Goal: Task Accomplishment & Management: Use online tool/utility

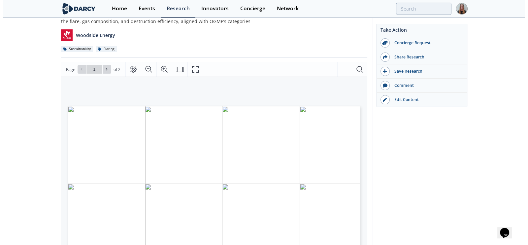
scroll to position [41, 0]
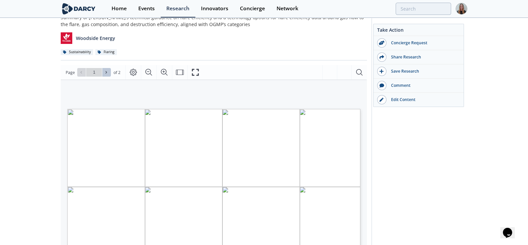
click at [109, 73] on button at bounding box center [106, 72] width 9 height 9
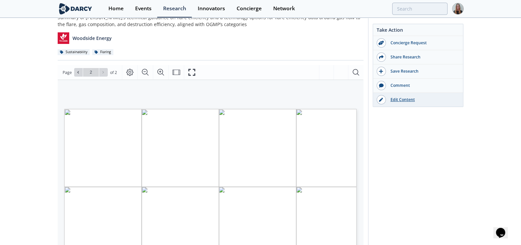
click at [400, 104] on link "Edit Content" at bounding box center [418, 100] width 90 height 14
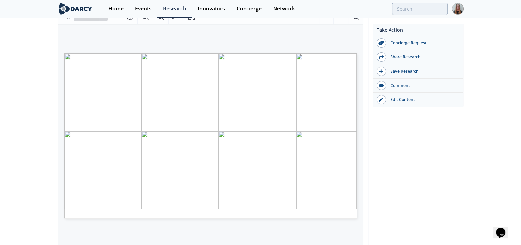
scroll to position [95, 0]
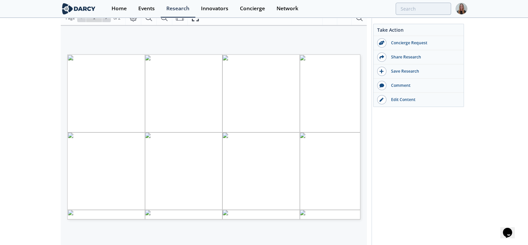
click at [176, 120] on span "Page 1" at bounding box center [374, 220] width 488 height 226
type input "2"
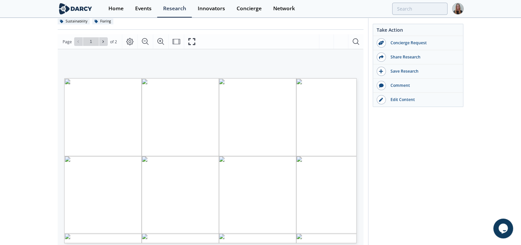
scroll to position [47, 0]
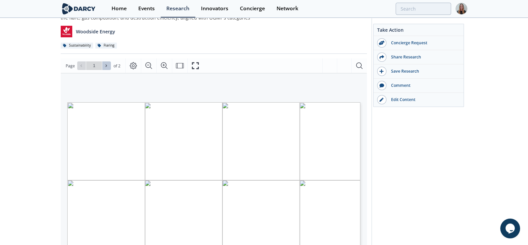
click at [104, 64] on icon at bounding box center [106, 66] width 4 height 4
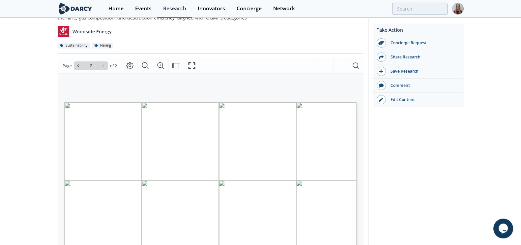
scroll to position [125, 0]
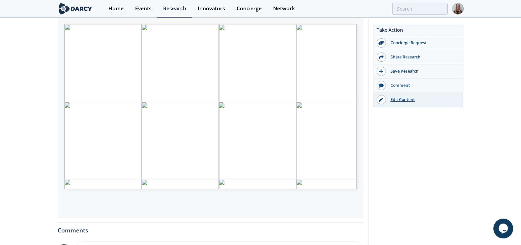
click at [401, 104] on link "Edit Content" at bounding box center [418, 100] width 90 height 14
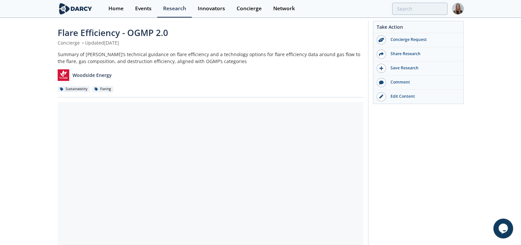
scroll to position [116, 0]
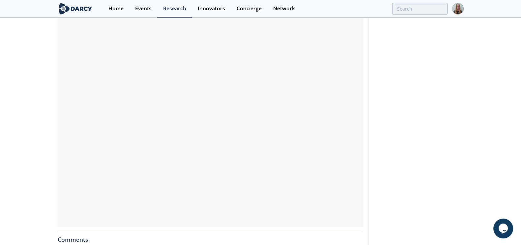
click at [432, 105] on div "Take Action Concierge Request Share Research Save Research Comment" at bounding box center [416, 136] width 96 height 456
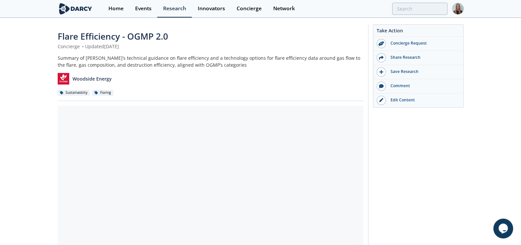
drag, startPoint x: 519, startPoint y: 102, endPoint x: 513, endPoint y: 143, distance: 41.7
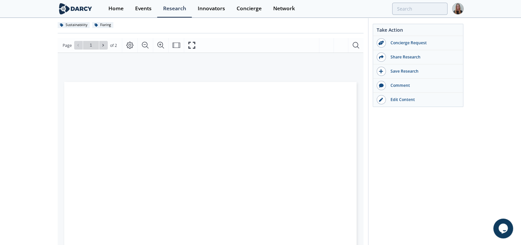
scroll to position [113, 0]
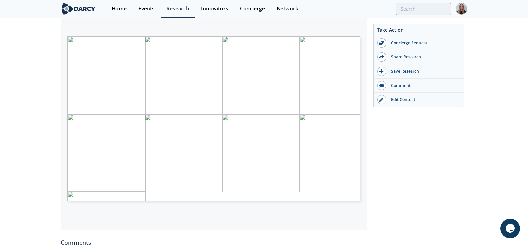
click at [234, 121] on span "Page 1" at bounding box center [449, 224] width 488 height 226
type input "2"
drag, startPoint x: 312, startPoint y: 86, endPoint x: 354, endPoint y: 169, distance: 93.3
click at [338, 50] on span "FLARE EFFICIENCY - O GMP 2.0 REPORTING T ECHNOLOGY LANDSCAPE QUANTIFICATION MET…" at bounding box center [202, 43] width 271 height 14
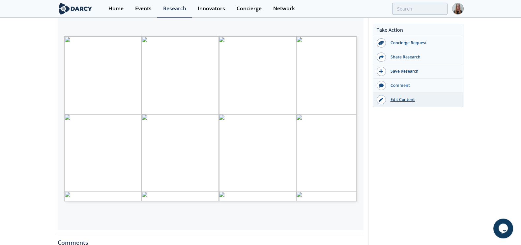
click at [383, 99] on div at bounding box center [381, 99] width 9 height 9
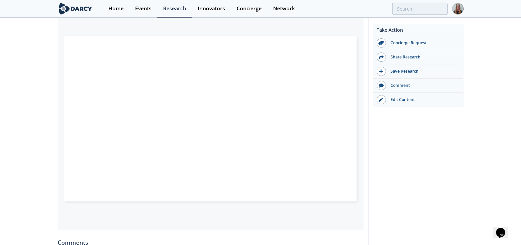
scroll to position [115, 0]
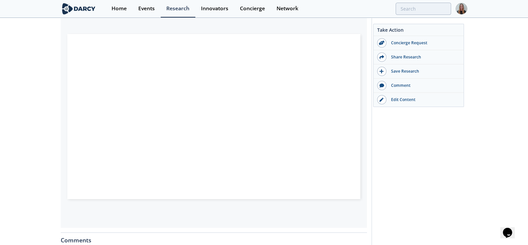
click at [244, 89] on div "Page 1" at bounding box center [261, 73] width 78 height 78
click at [244, 89] on span "Combustion efficiency (CE) is a measure of how much of the original [MEDICAL_DA…" at bounding box center [240, 88] width 208 height 3
type input "2"
